Goal: Communication & Community: Answer question/provide support

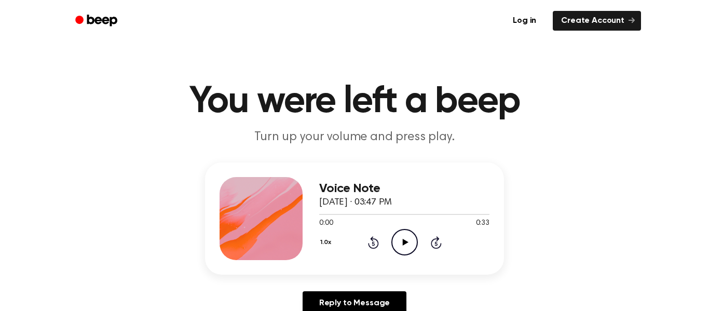
click at [410, 234] on icon "Play Audio" at bounding box center [404, 242] width 26 height 26
click at [406, 231] on icon "Play Audio" at bounding box center [404, 242] width 26 height 26
click at [377, 306] on link "Reply to Message" at bounding box center [355, 303] width 104 height 24
click at [408, 241] on icon "Play Audio" at bounding box center [404, 242] width 26 height 26
